Goal: Transaction & Acquisition: Purchase product/service

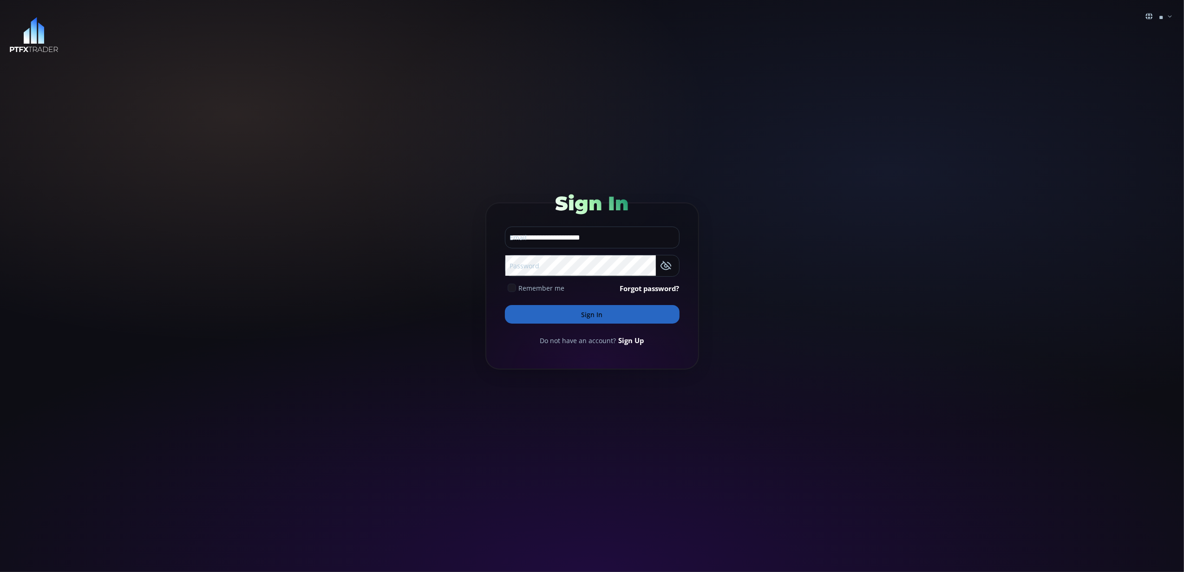
click at [609, 311] on button "Sign In" at bounding box center [592, 314] width 175 height 19
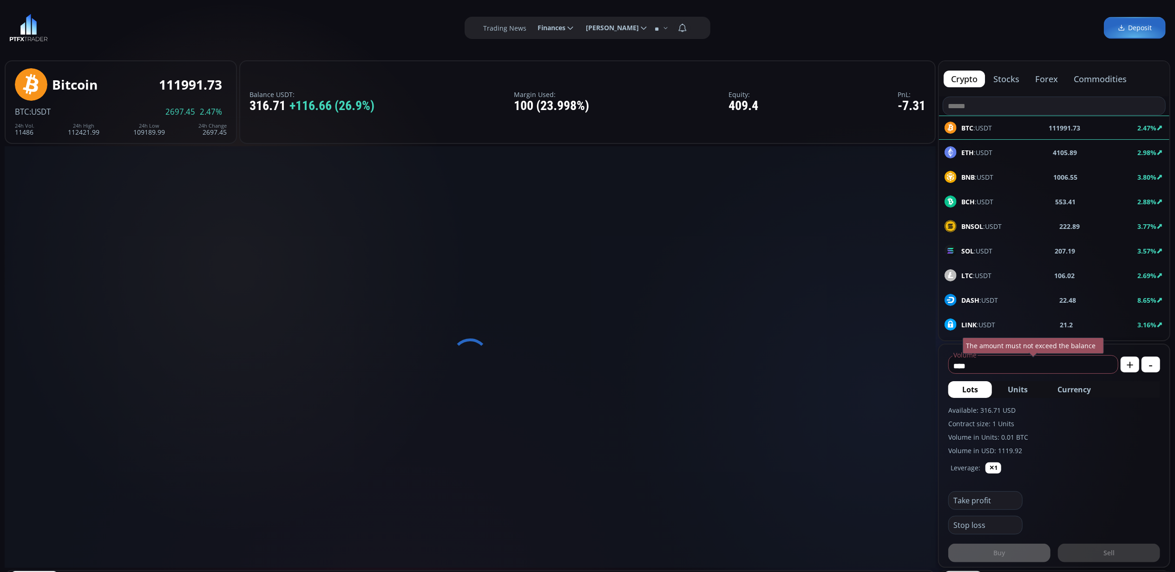
scroll to position [62, 0]
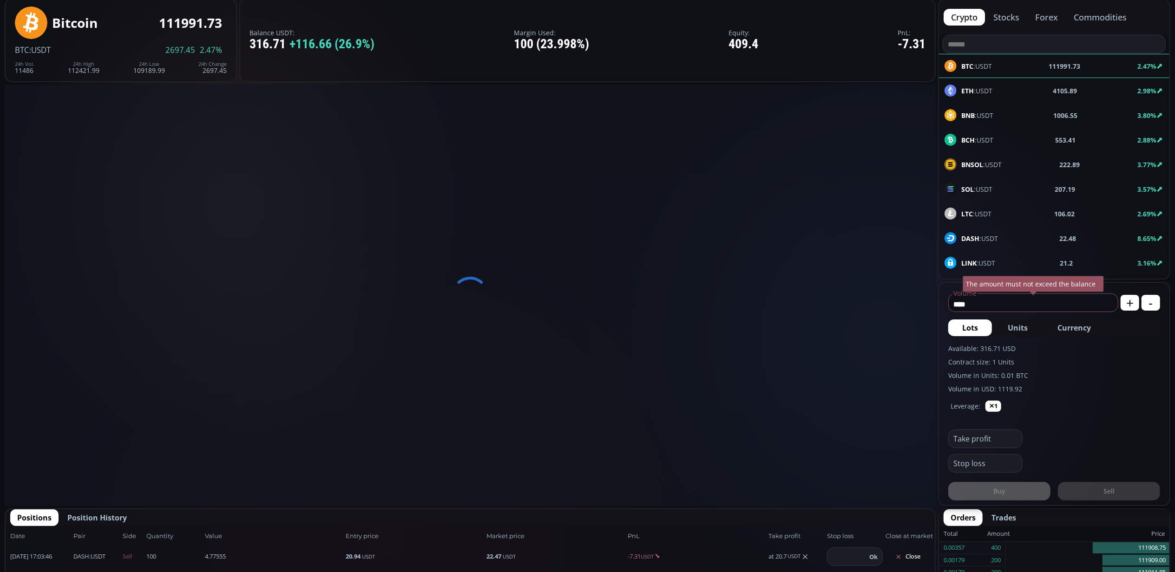
type input "********"
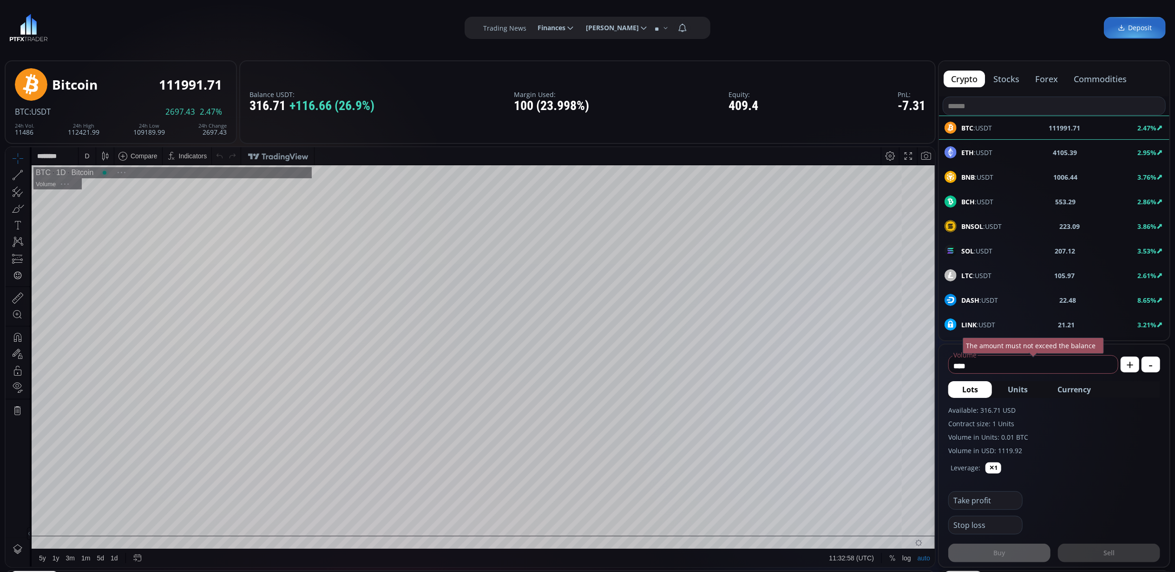
scroll to position [132, 0]
click at [995, 300] on span "DASH :USDT" at bounding box center [979, 300] width 37 height 10
click at [91, 153] on div "D" at bounding box center [87, 156] width 17 height 18
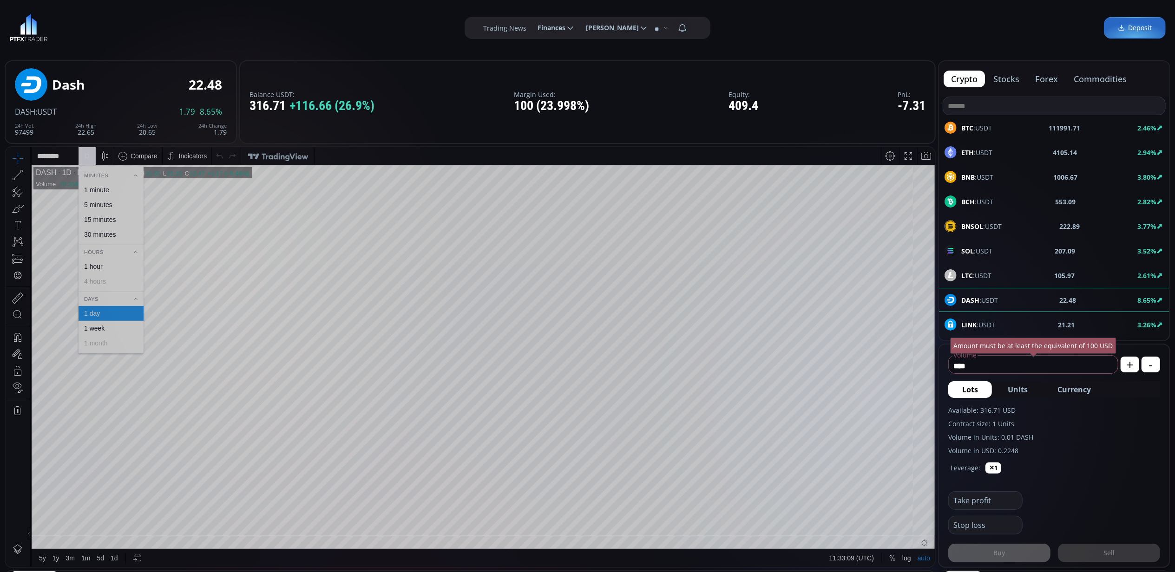
click at [107, 220] on div "15 minutes" at bounding box center [100, 219] width 32 height 7
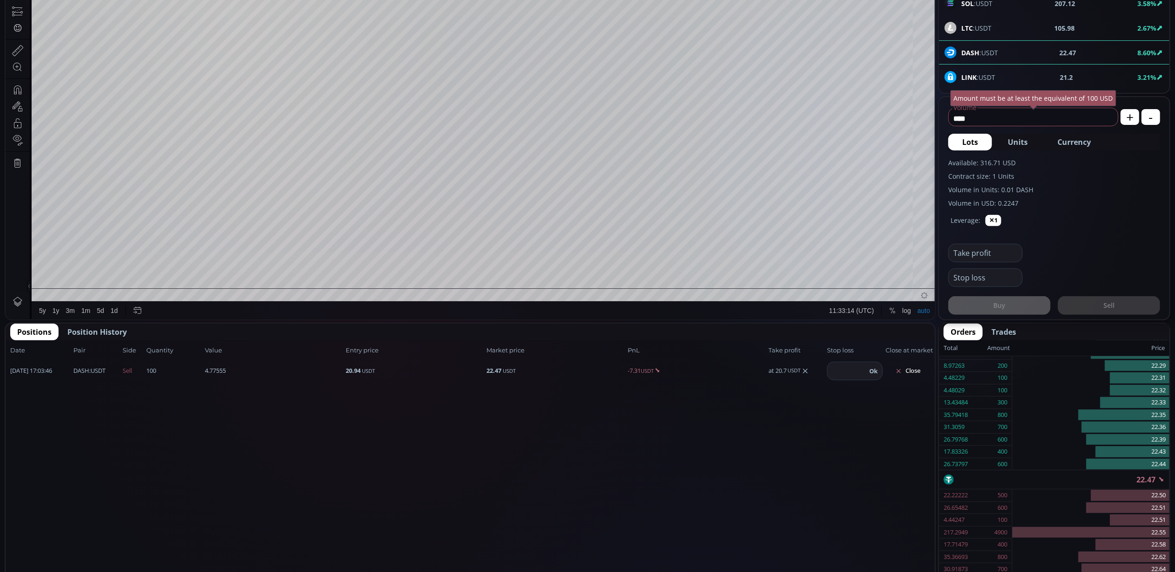
scroll to position [194, 0]
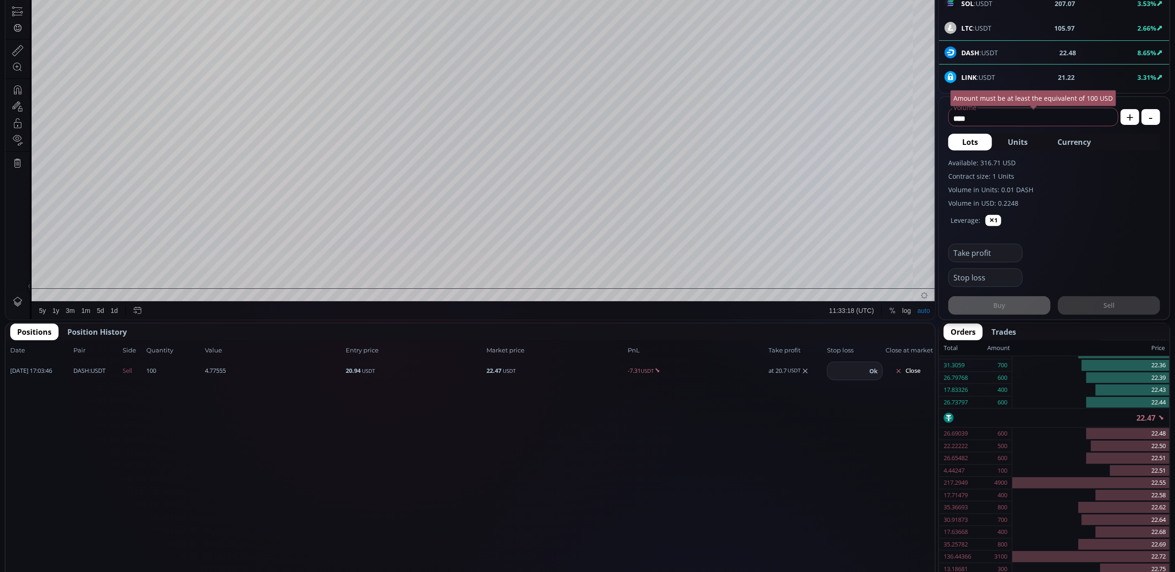
click at [910, 368] on button "Close" at bounding box center [908, 371] width 45 height 15
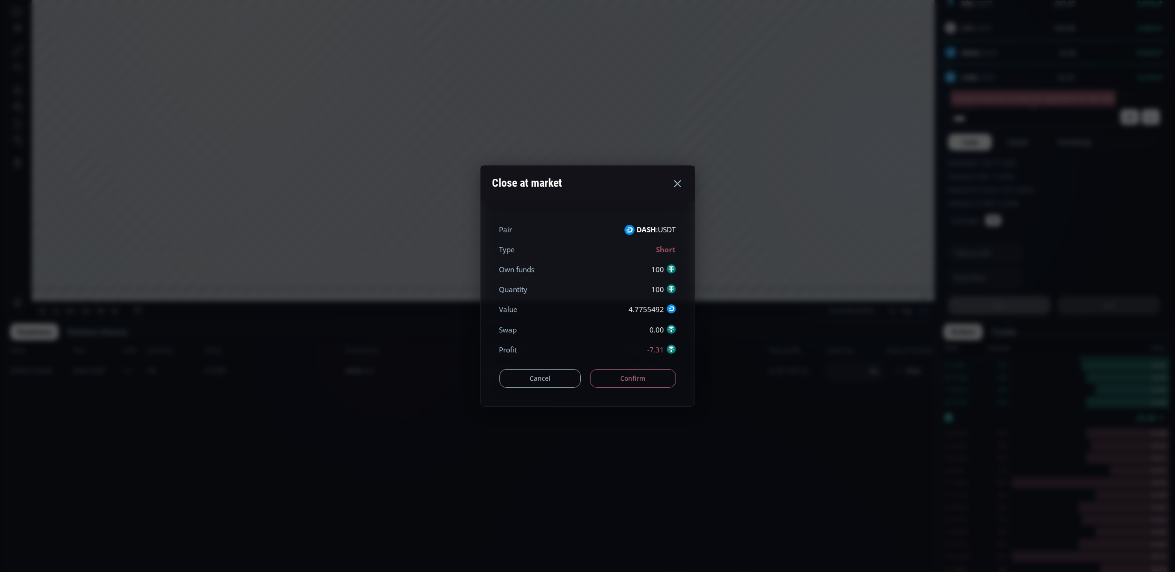
click at [648, 380] on button "Confirm" at bounding box center [633, 378] width 86 height 19
